Goal: Task Accomplishment & Management: Manage account settings

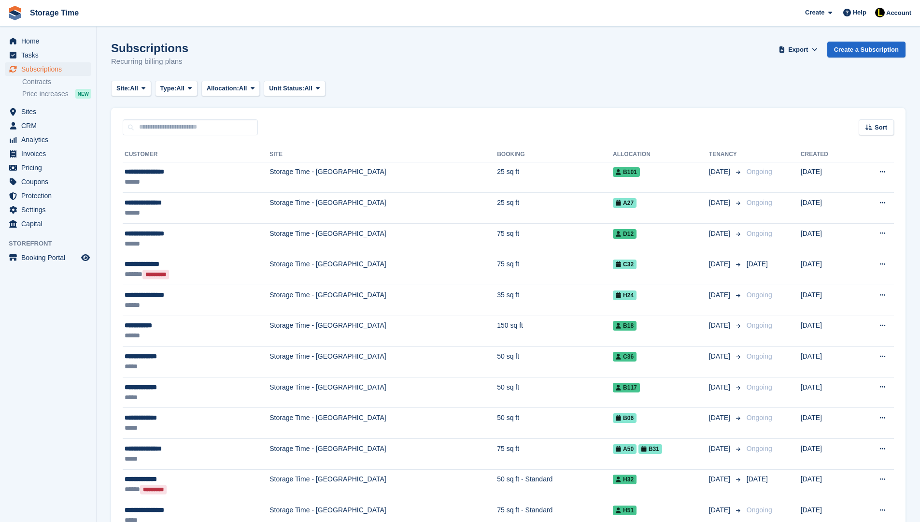
click at [166, 127] on input "text" at bounding box center [190, 127] width 135 height 16
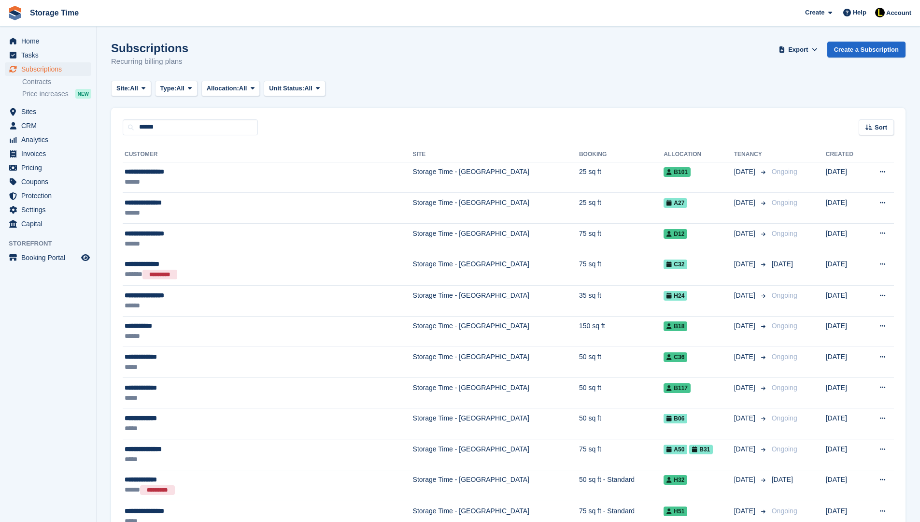
type input "******"
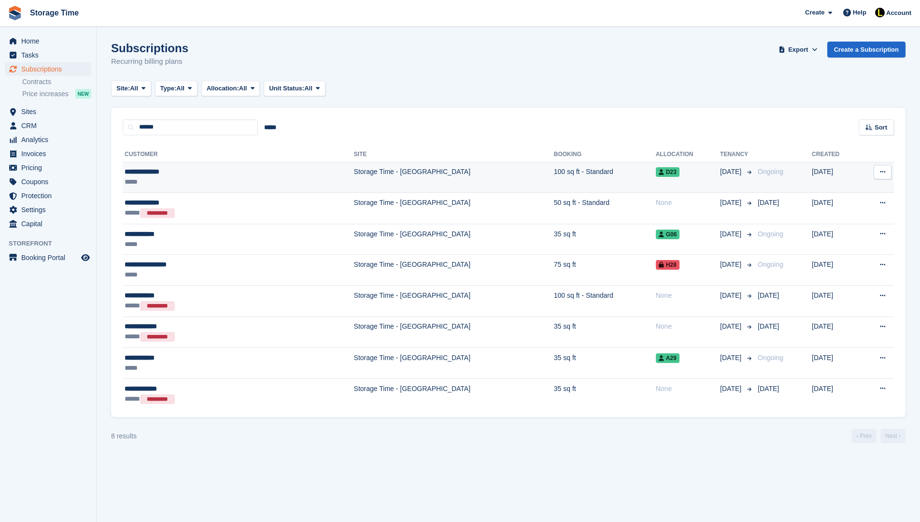
click at [231, 169] on div "**********" at bounding box center [191, 172] width 133 height 10
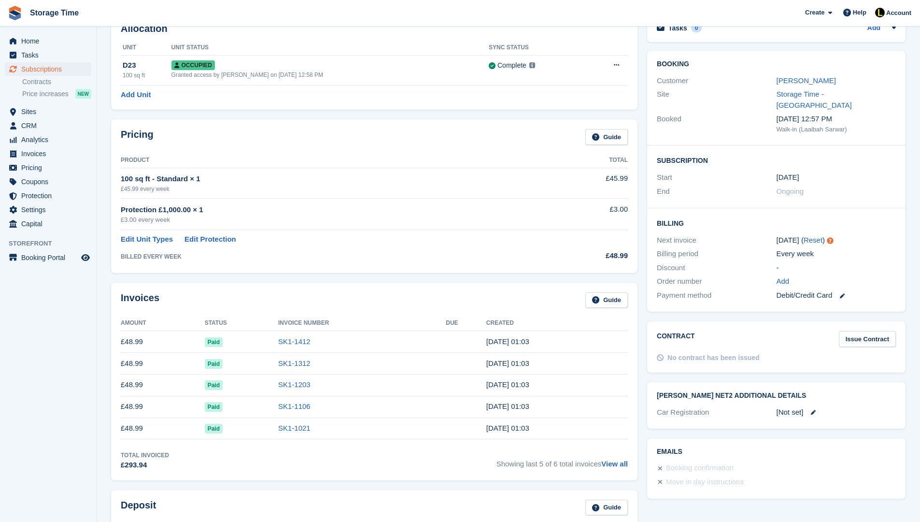
scroll to position [77, 0]
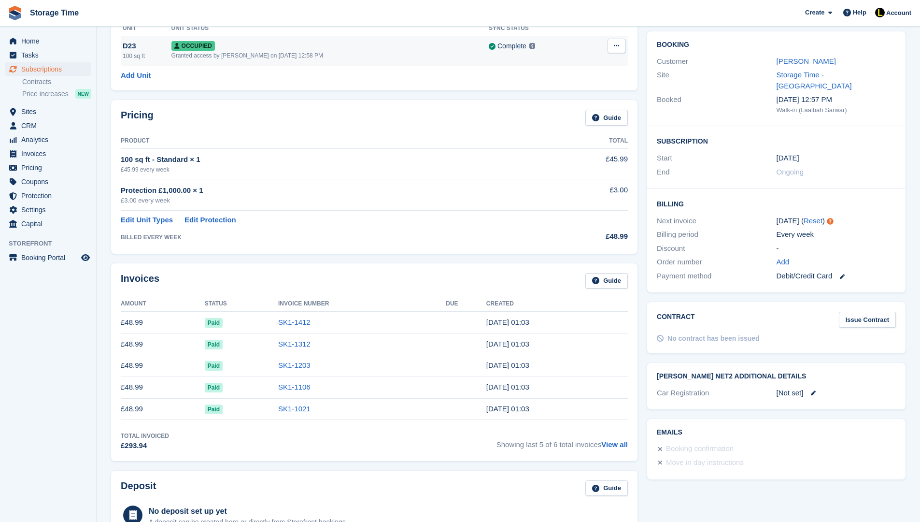
click at [285, 50] on div "Occupied" at bounding box center [330, 46] width 317 height 10
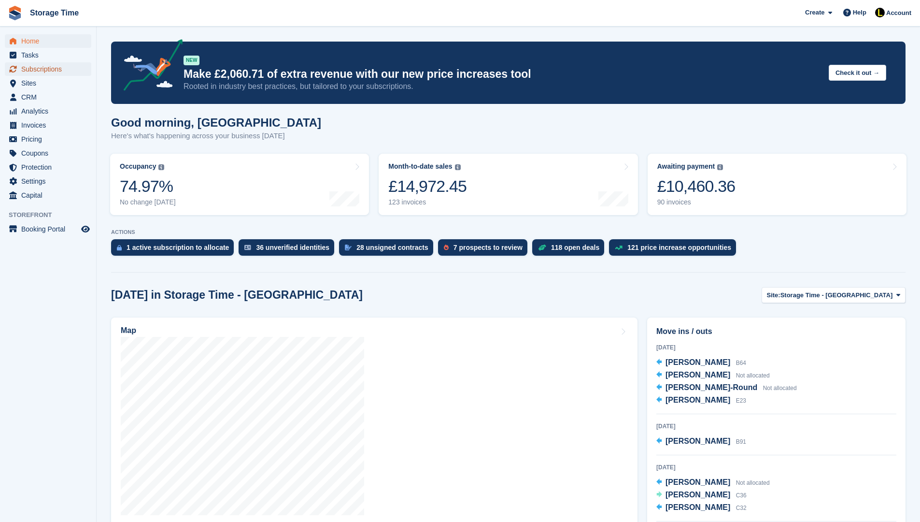
click at [54, 68] on span "Subscriptions" at bounding box center [50, 69] width 58 height 14
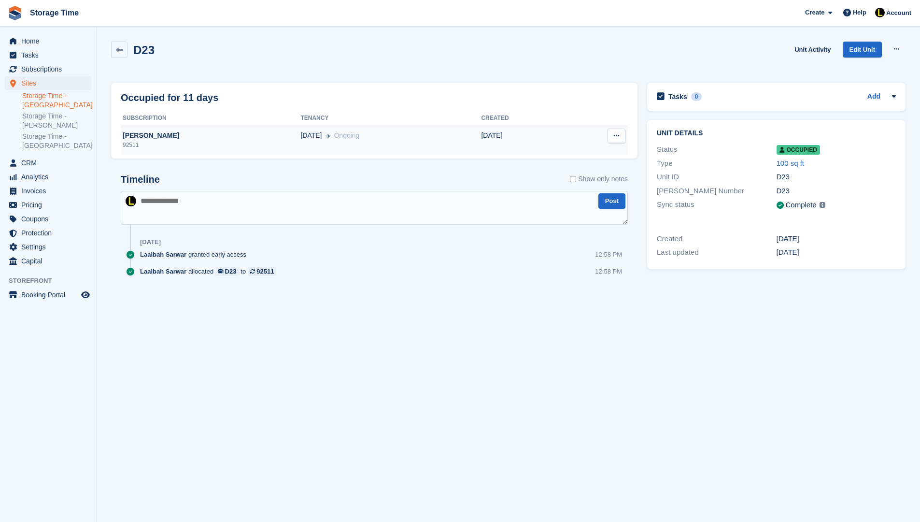
click at [250, 146] on div "92511" at bounding box center [211, 145] width 180 height 9
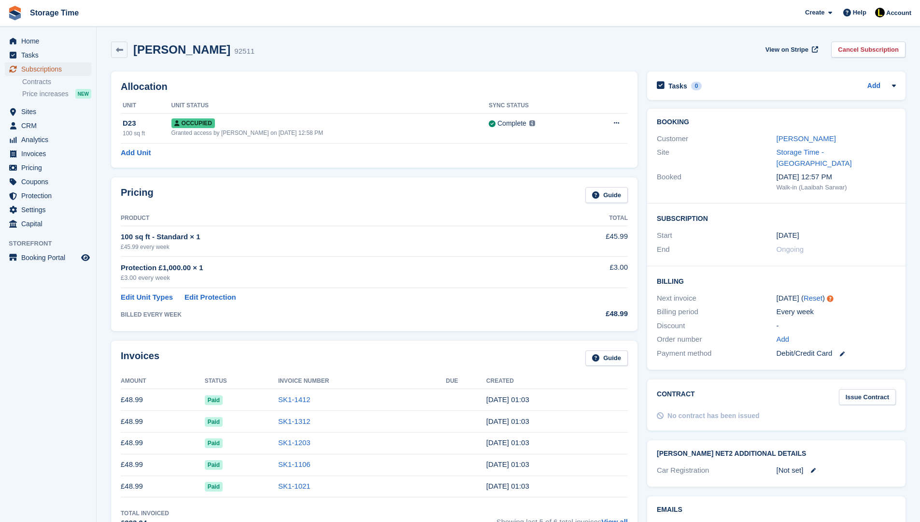
click at [57, 68] on span "Subscriptions" at bounding box center [50, 69] width 58 height 14
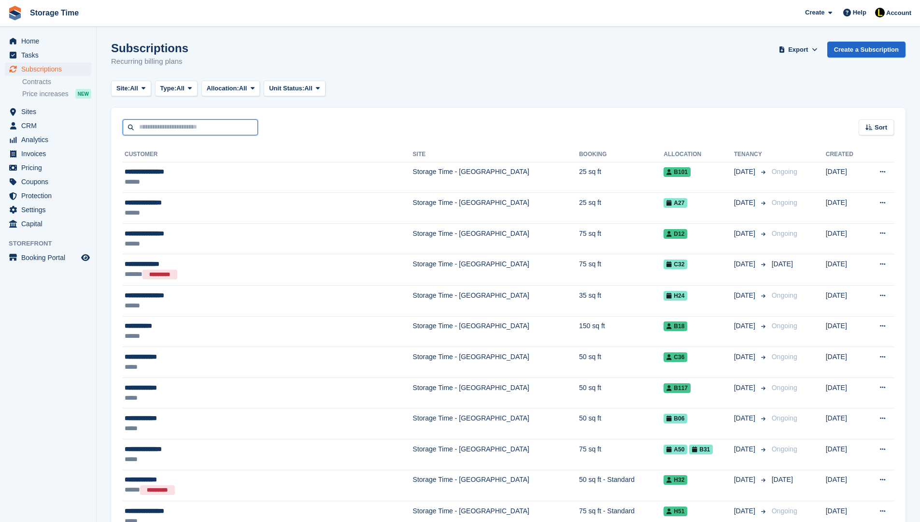
click at [204, 132] on input "text" at bounding box center [190, 127] width 135 height 16
type input "*****"
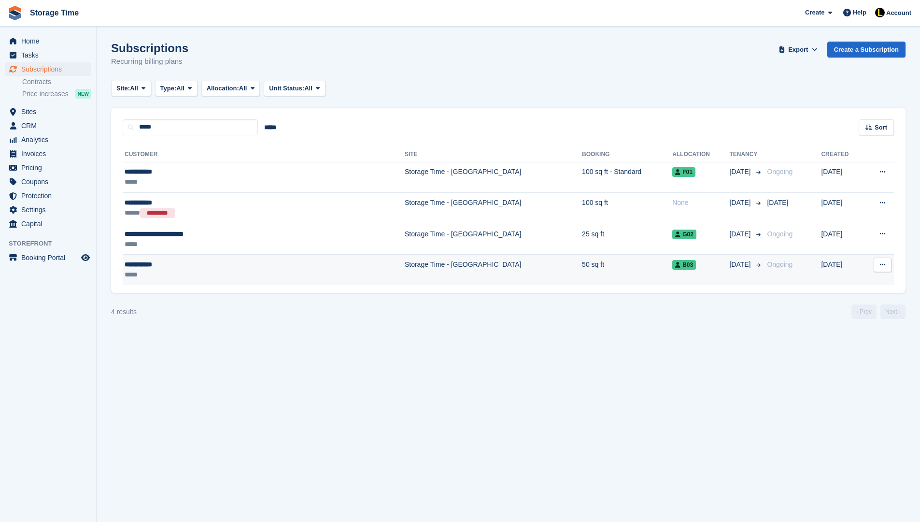
click at [215, 271] on div "*****" at bounding box center [217, 275] width 184 height 10
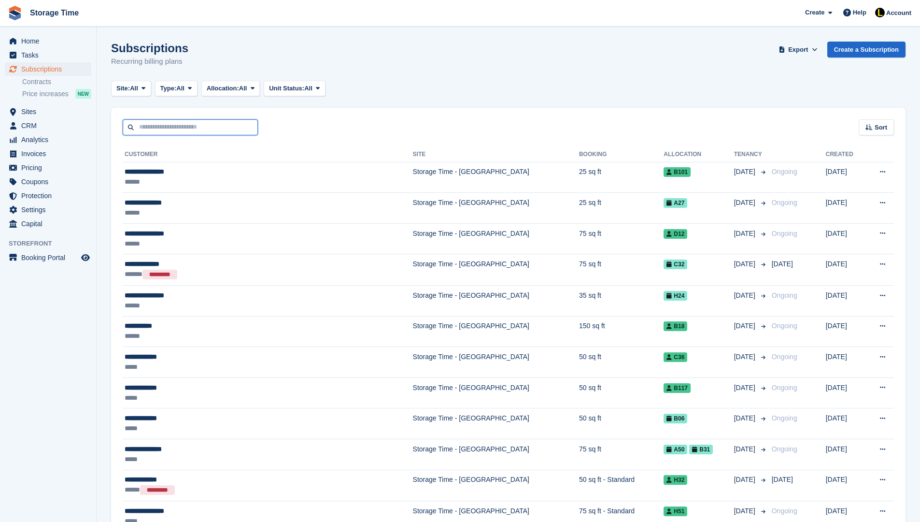
click at [154, 120] on input "text" at bounding box center [190, 127] width 135 height 16
type input "******"
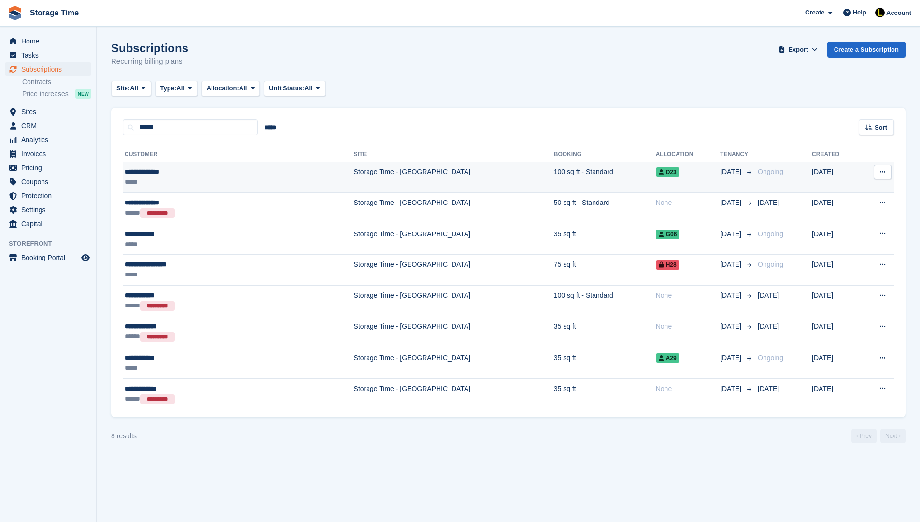
click at [218, 187] on td "**********" at bounding box center [238, 177] width 231 height 31
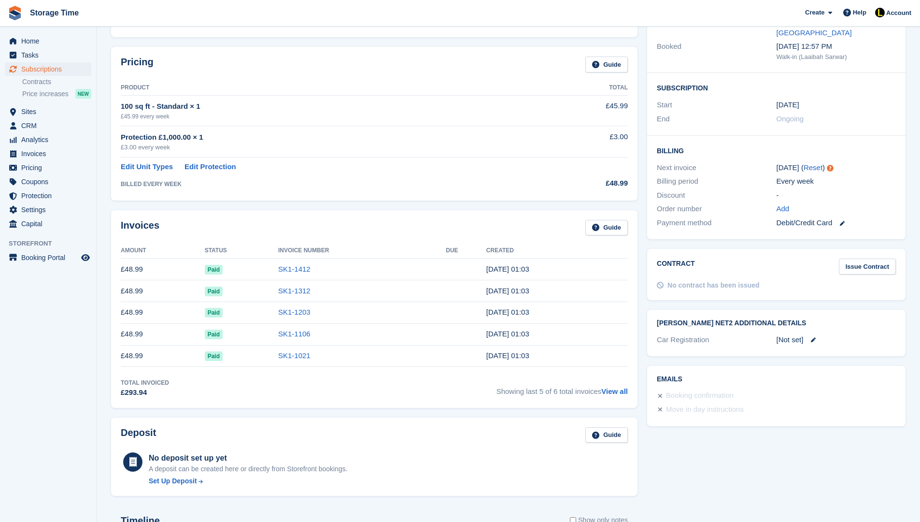
scroll to position [135, 0]
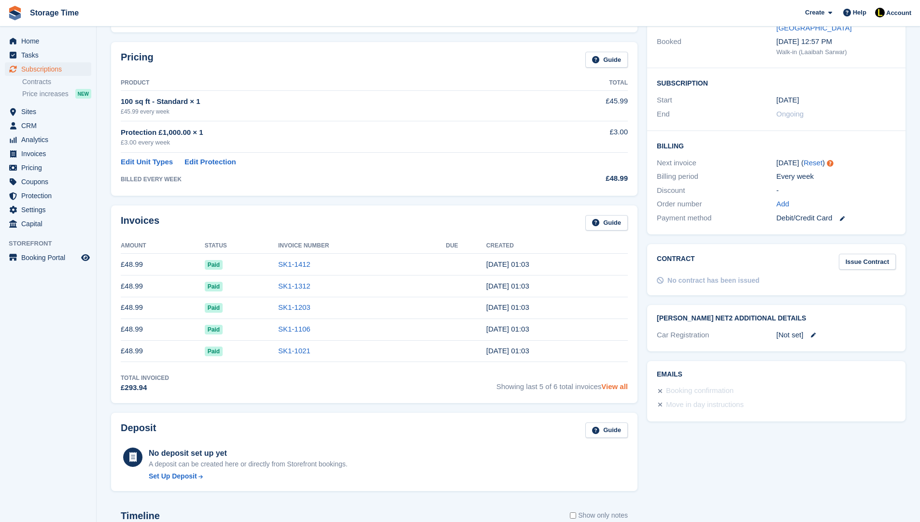
click at [620, 387] on link "View all" at bounding box center [615, 386] width 27 height 8
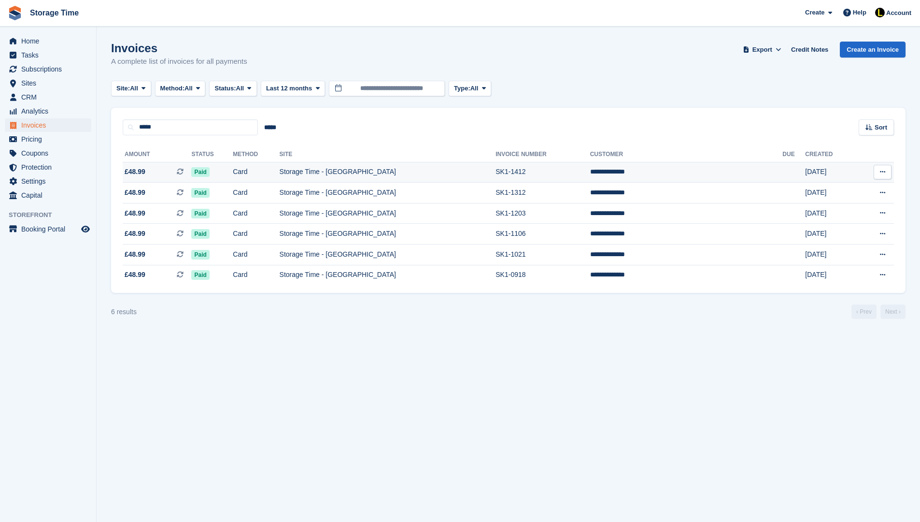
click at [400, 175] on td "Storage Time - [GEOGRAPHIC_DATA]" at bounding box center [388, 172] width 216 height 21
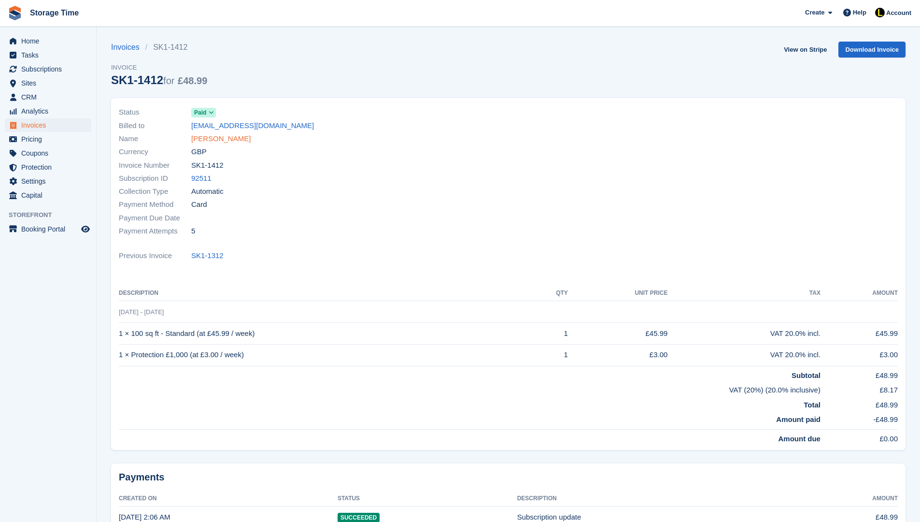
click at [204, 138] on link "[PERSON_NAME]" at bounding box center [220, 138] width 59 height 11
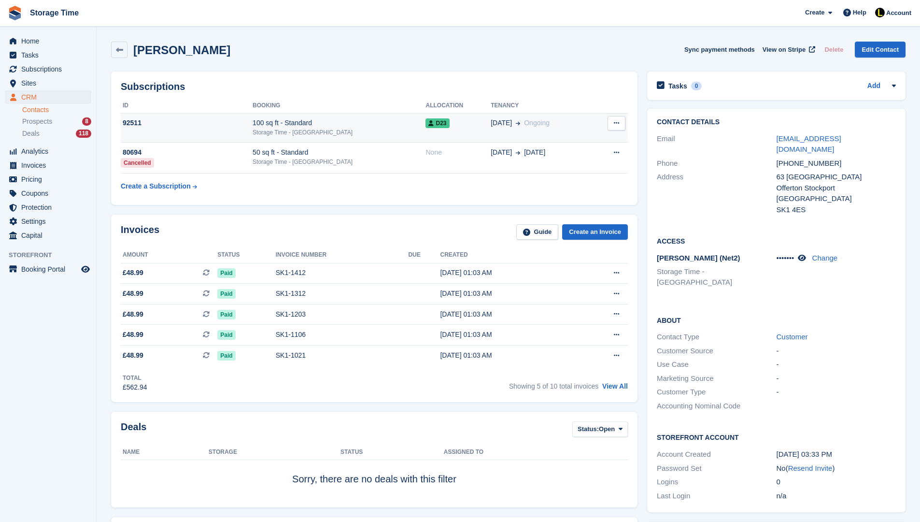
click at [237, 130] on td "92511" at bounding box center [187, 127] width 132 height 29
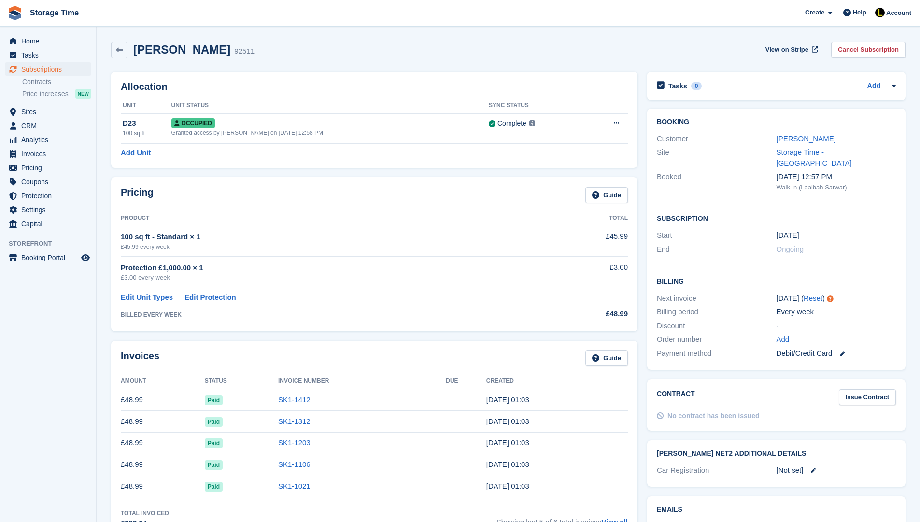
click at [223, 381] on th "Status" at bounding box center [241, 380] width 73 height 15
drag, startPoint x: 242, startPoint y: 380, endPoint x: 115, endPoint y: 379, distance: 127.6
click at [115, 379] on div "Invoices Guide Amount Status Invoice Number Due Created £48.99 Paid SK1-1412 5 …" at bounding box center [374, 440] width 527 height 198
drag, startPoint x: 549, startPoint y: 376, endPoint x: 119, endPoint y: 374, distance: 430.0
click at [119, 374] on div "Invoices Guide Amount Status Invoice Number Due Created £48.99 Paid SK1-1412 5 …" at bounding box center [374, 440] width 527 height 198
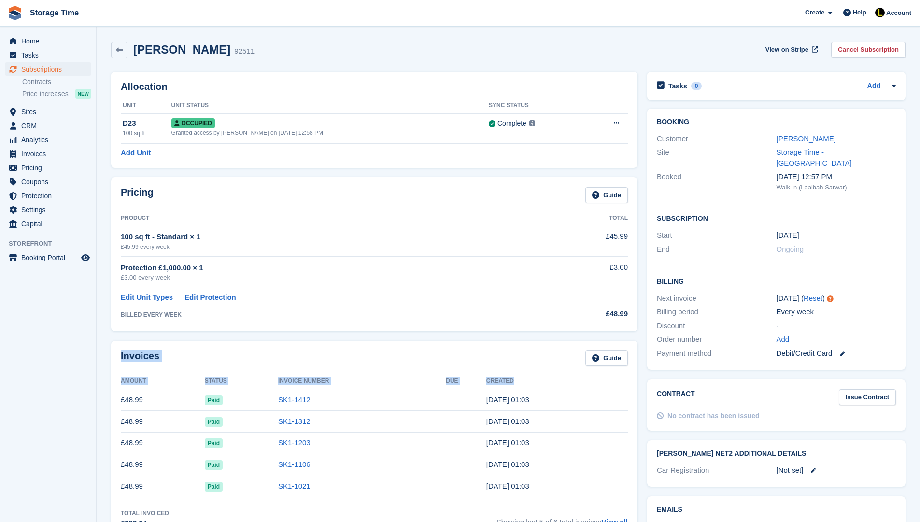
drag, startPoint x: 536, startPoint y: 387, endPoint x: 204, endPoint y: 341, distance: 335.6
click at [204, 341] on div "Invoices Guide Amount Status Invoice Number Due Created £48.99 Paid SK1-1412 5 …" at bounding box center [374, 440] width 527 height 198
click at [522, 320] on td "BILLED EVERY WEEK" at bounding box center [334, 312] width 426 height 18
click at [39, 68] on span "Subscriptions" at bounding box center [50, 69] width 58 height 14
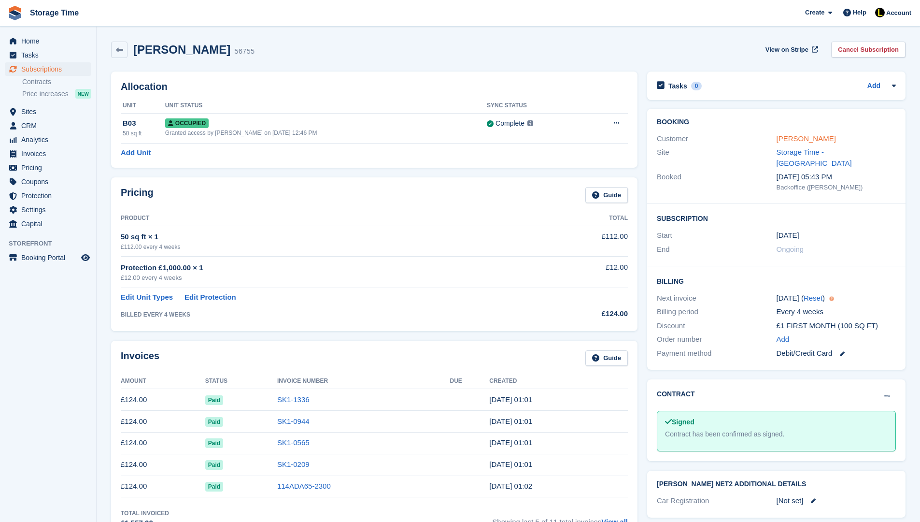
click at [782, 138] on link "[PERSON_NAME]" at bounding box center [806, 138] width 59 height 8
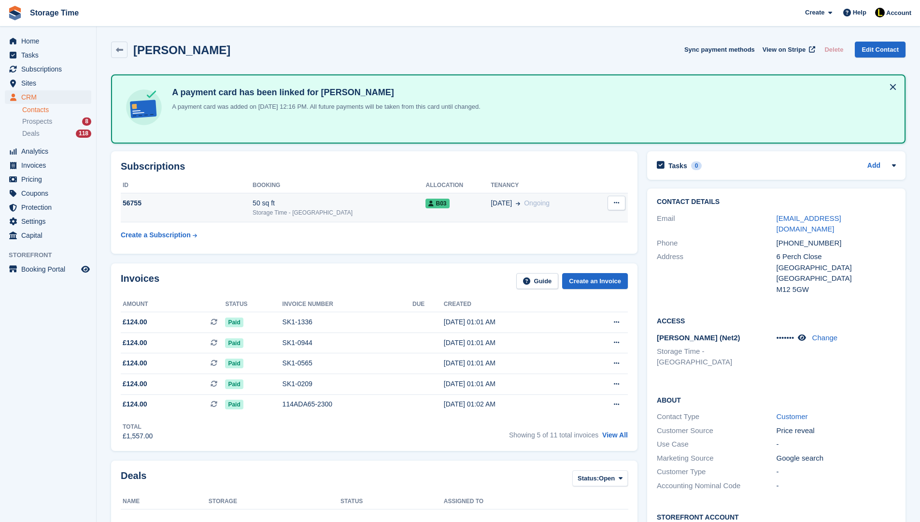
click at [505, 202] on div "24 Oct Ongoing" at bounding box center [542, 203] width 102 height 10
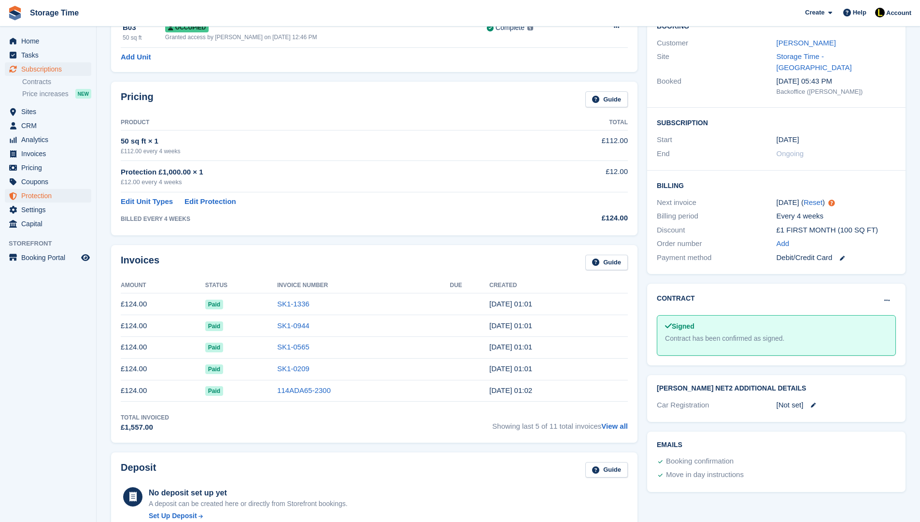
scroll to position [97, 0]
click at [609, 423] on link "View all" at bounding box center [615, 425] width 27 height 8
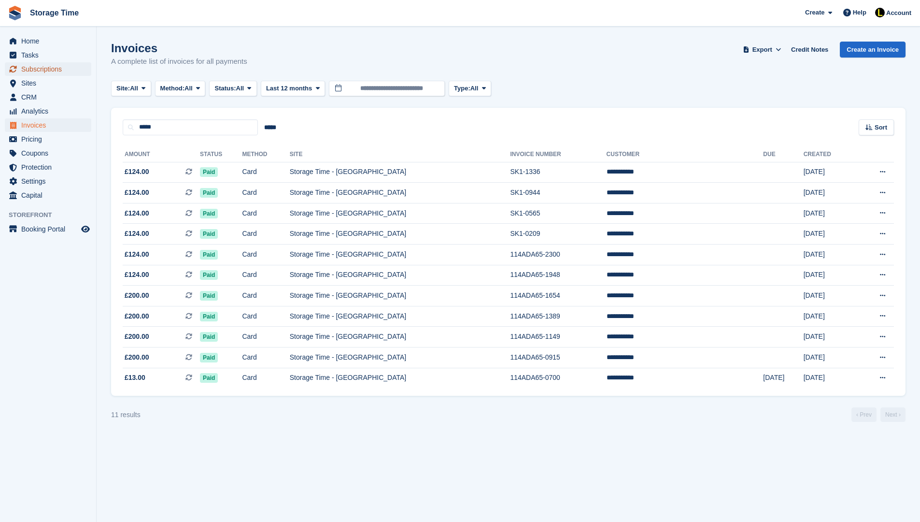
click at [78, 72] on span "Subscriptions" at bounding box center [50, 69] width 58 height 14
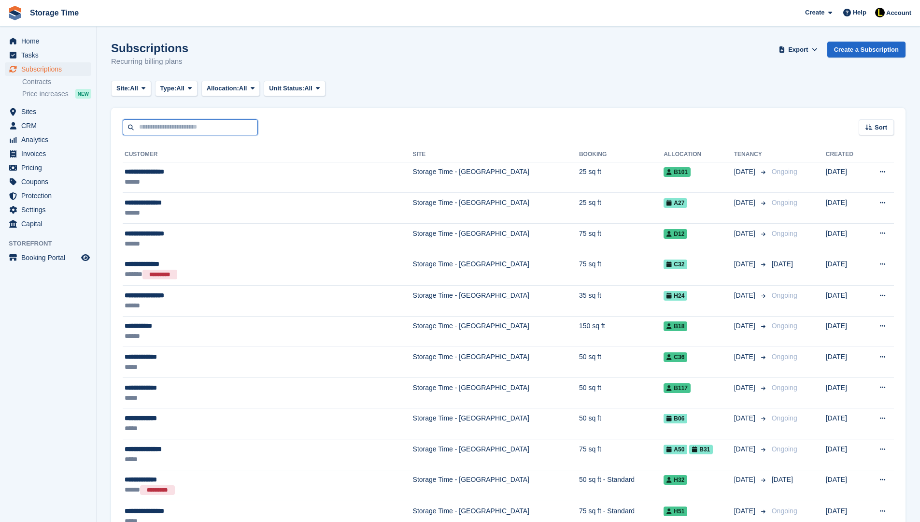
click at [172, 129] on input "text" at bounding box center [190, 127] width 135 height 16
type input "*****"
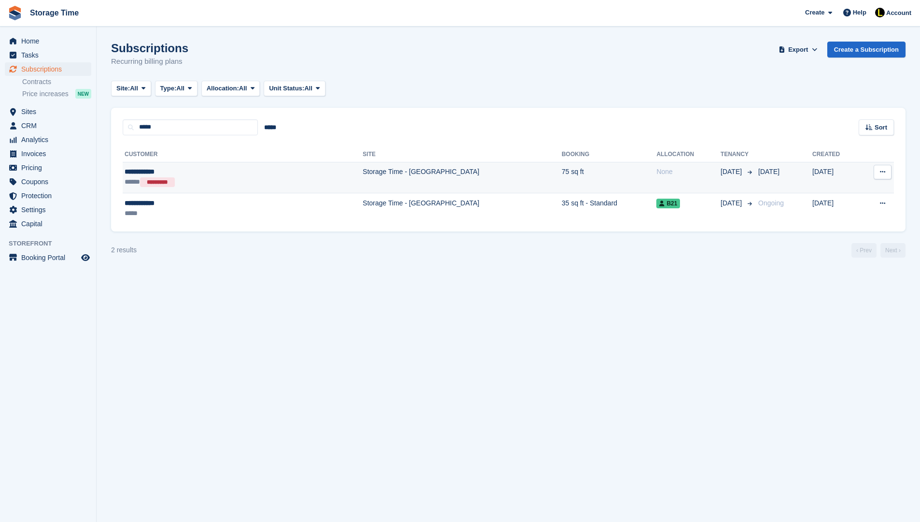
click at [227, 181] on div "***** *********" at bounding box center [194, 182] width 139 height 11
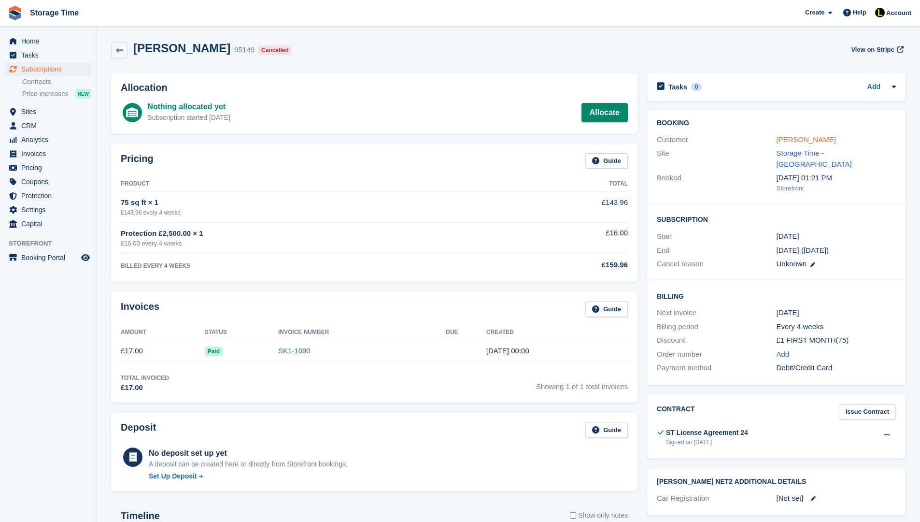
click at [791, 140] on link "[PERSON_NAME]" at bounding box center [806, 139] width 59 height 8
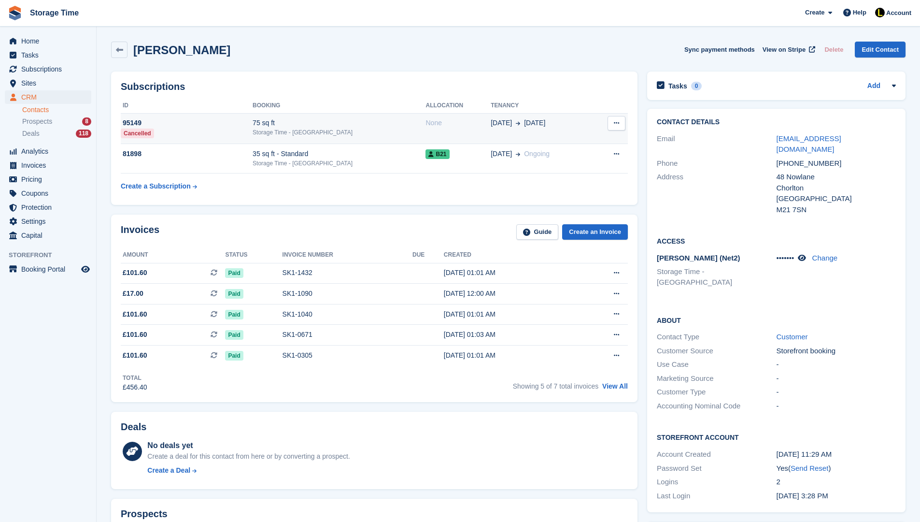
click at [434, 119] on div "None" at bounding box center [458, 123] width 65 height 10
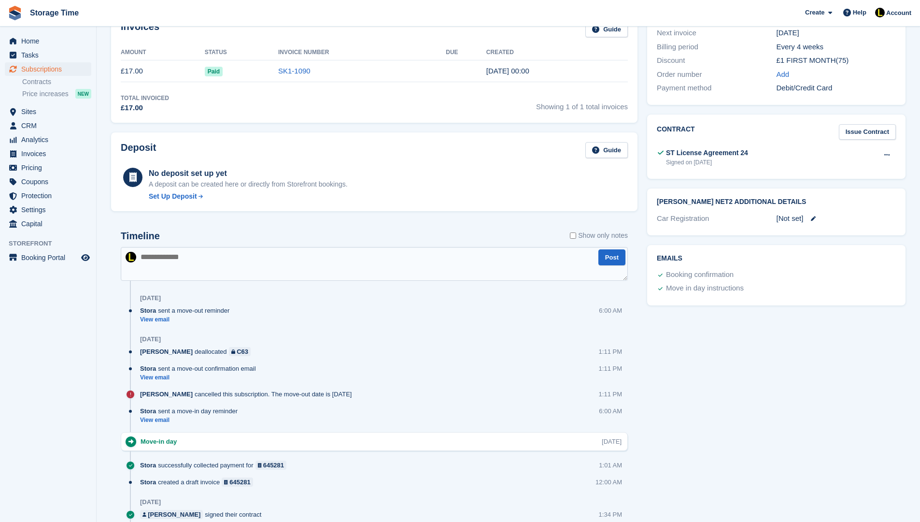
scroll to position [290, 0]
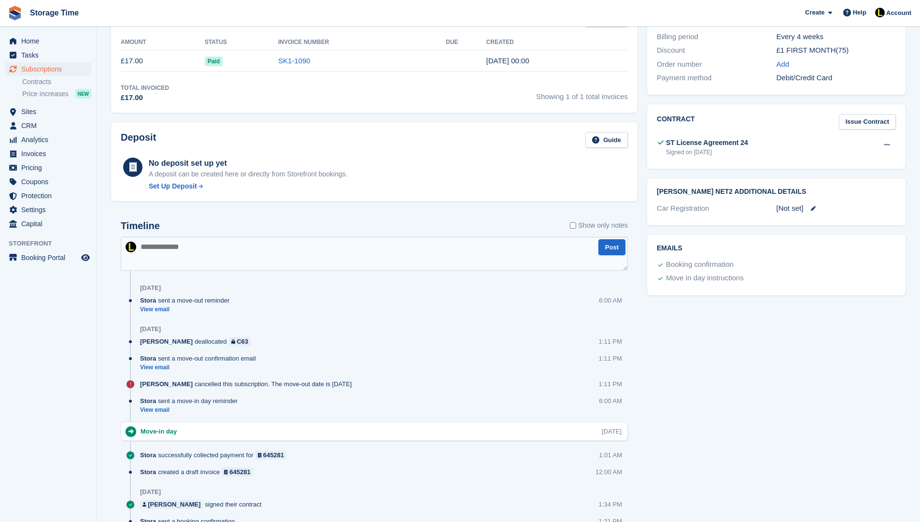
click at [239, 385] on div "Zain [PERSON_NAME] cancelled this subscription. The move-out date is [DATE]" at bounding box center [248, 383] width 216 height 9
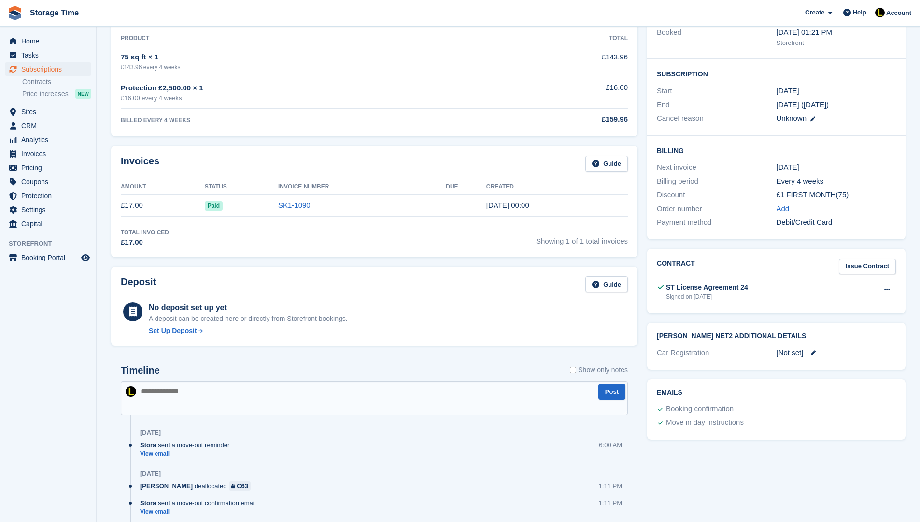
scroll to position [135, 0]
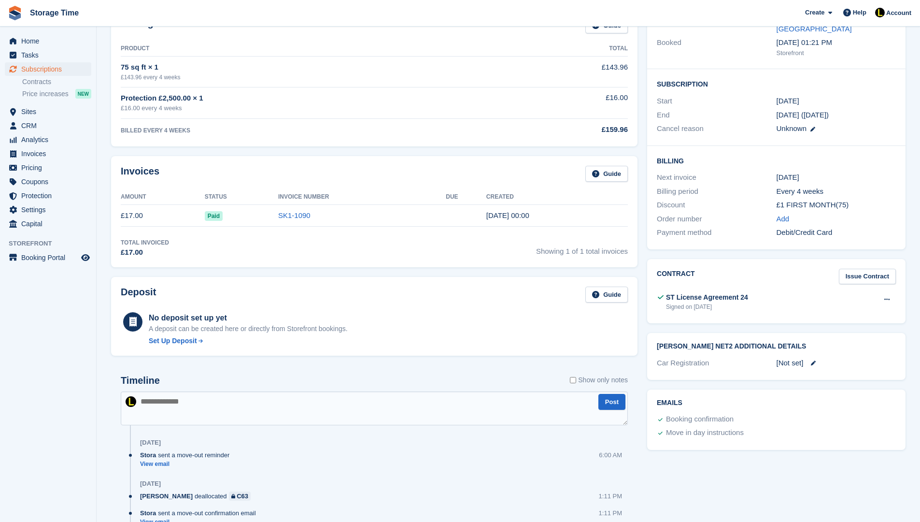
click at [267, 375] on div "Timeline Show only notes" at bounding box center [374, 383] width 507 height 17
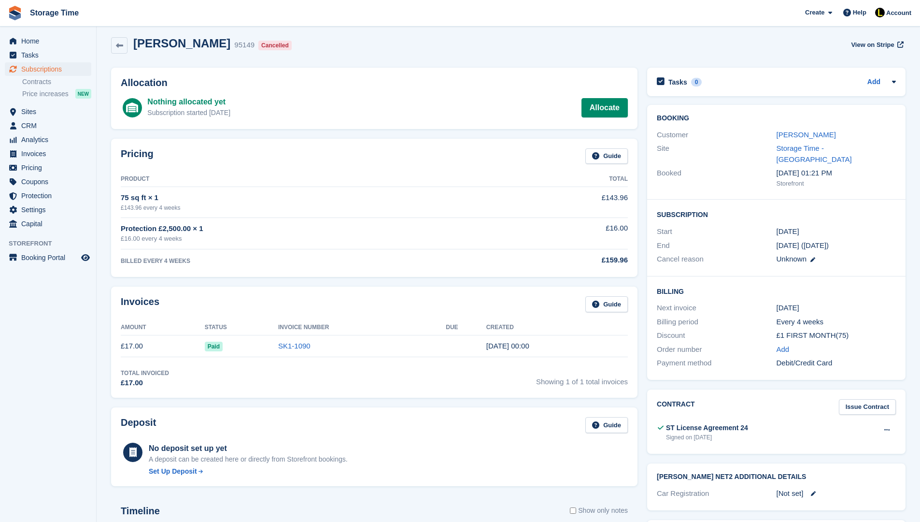
scroll to position [0, 0]
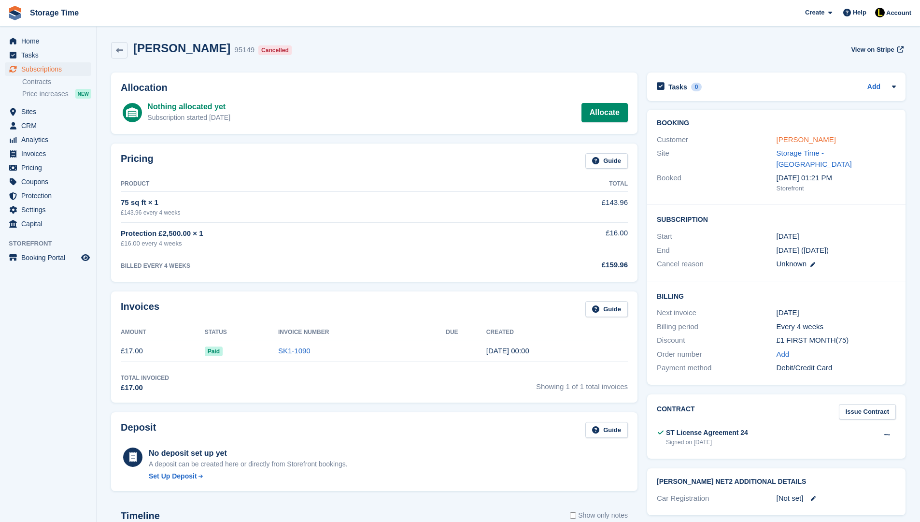
click at [794, 143] on link "[PERSON_NAME]" at bounding box center [806, 139] width 59 height 8
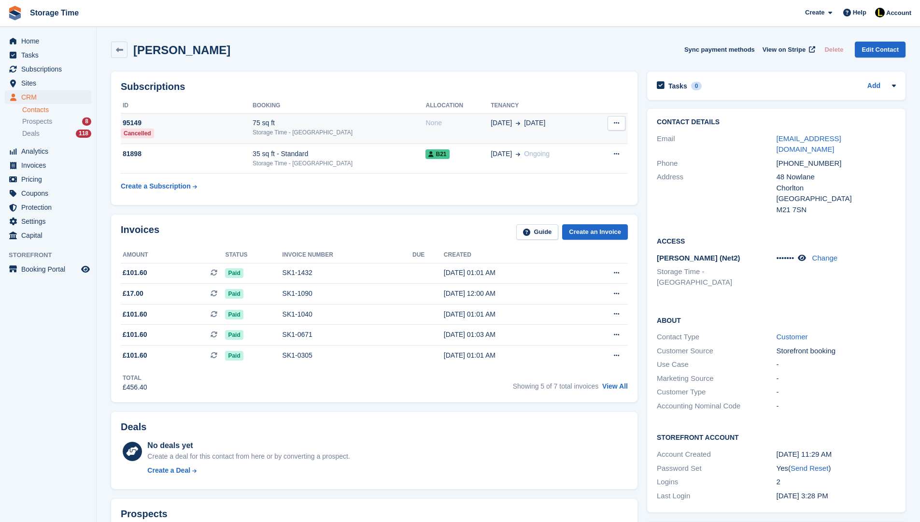
click at [512, 126] on span at bounding box center [516, 123] width 8 height 10
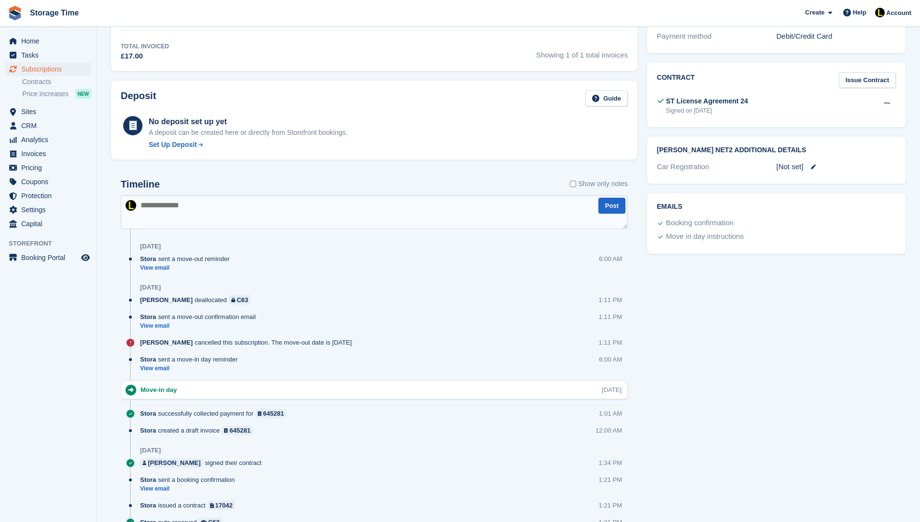
scroll to position [332, 0]
